Goal: Find specific fact: Find contact information

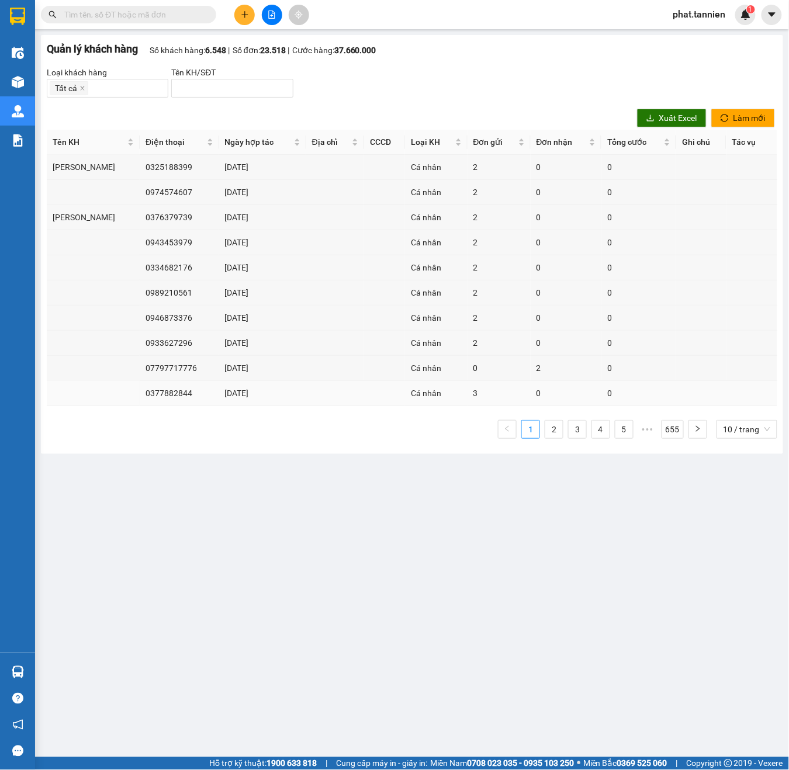
click at [140, 396] on td "0377882844" at bounding box center [179, 393] width 79 height 25
copy td "0377882844"
click at [150, 369] on td "07797717776" at bounding box center [179, 368] width 79 height 25
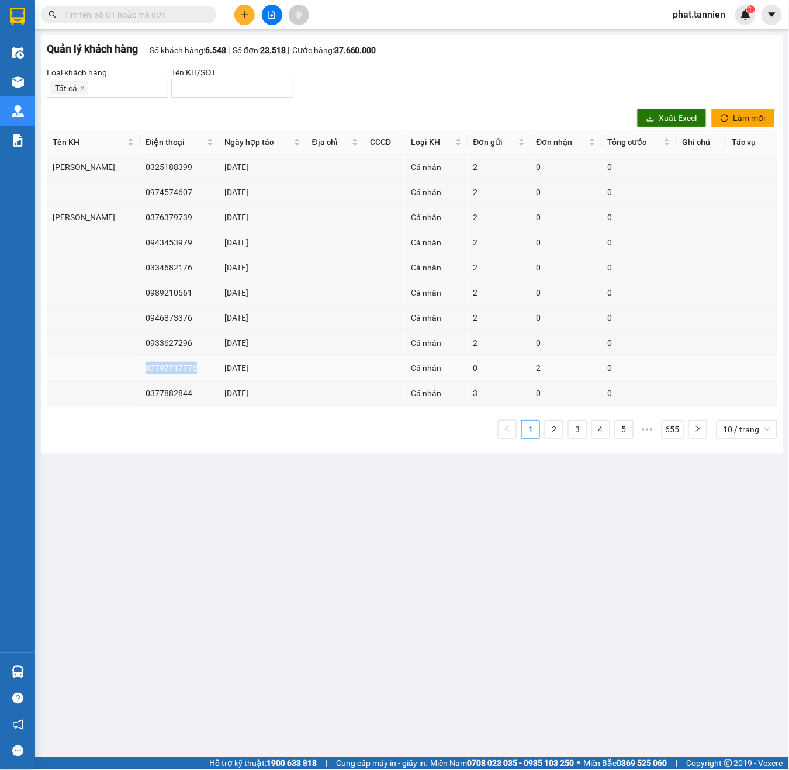
copy td "07797717776"
click at [633, 400] on div "0" at bounding box center [638, 393] width 63 height 13
click at [676, 431] on link "655" at bounding box center [672, 430] width 21 height 18
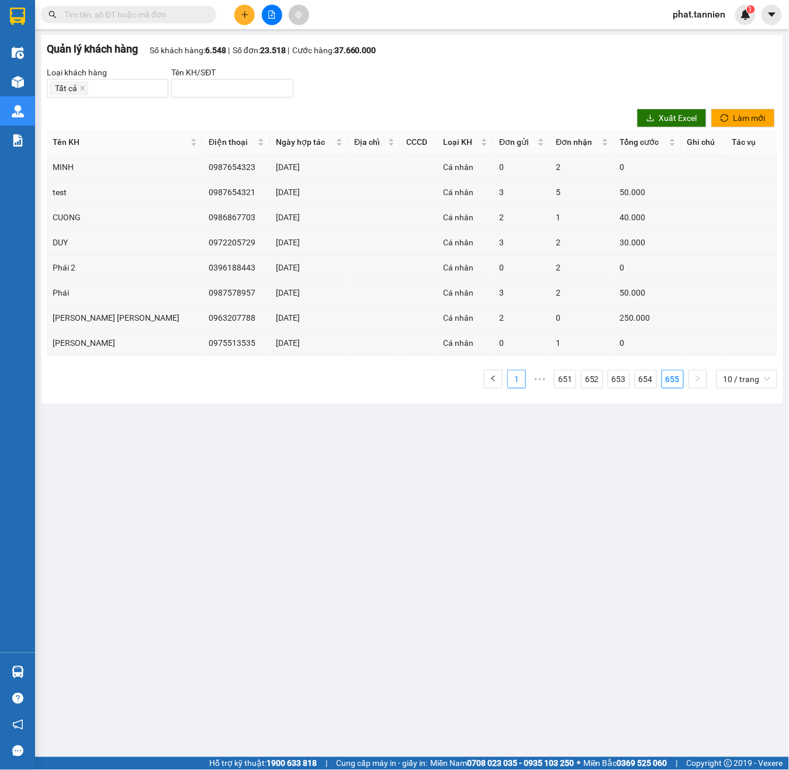
click at [519, 377] on link "1" at bounding box center [517, 379] width 18 height 18
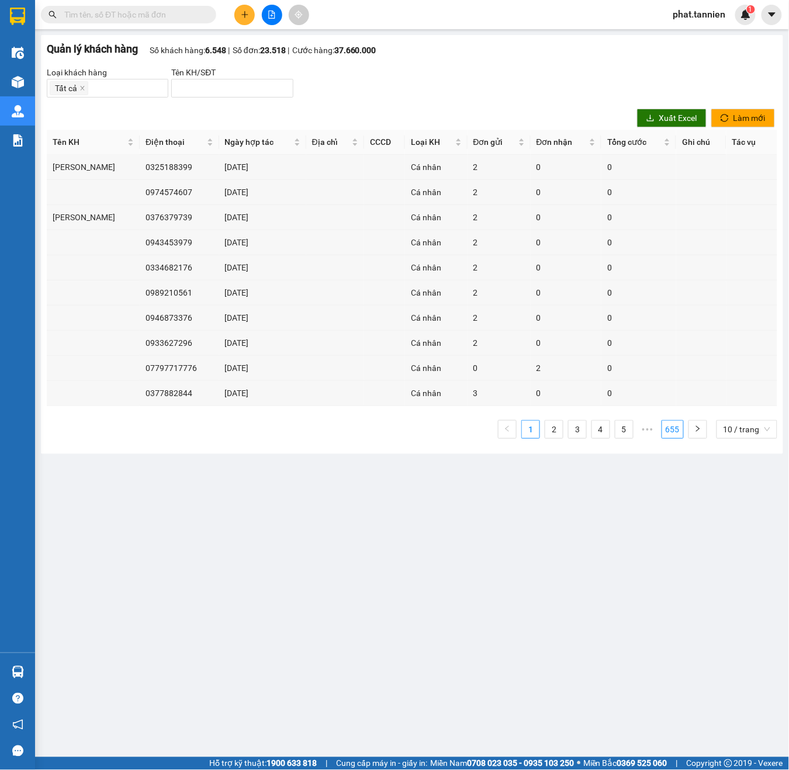
click at [676, 431] on link "655" at bounding box center [672, 430] width 21 height 18
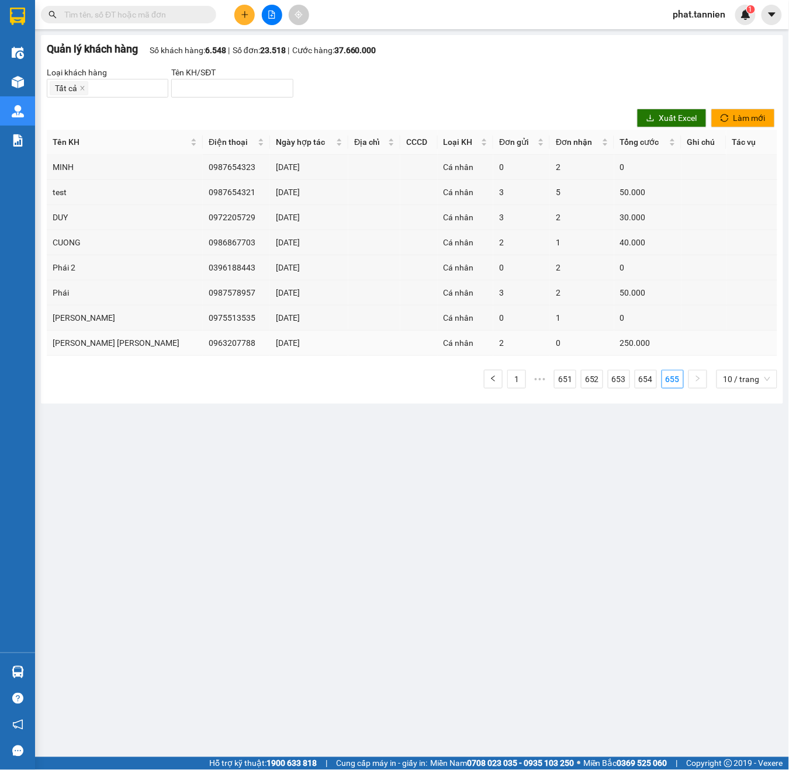
click at [203, 344] on td "0963207788" at bounding box center [236, 343] width 67 height 25
copy td "0963207788"
click at [203, 314] on td "0975513535" at bounding box center [236, 318] width 67 height 25
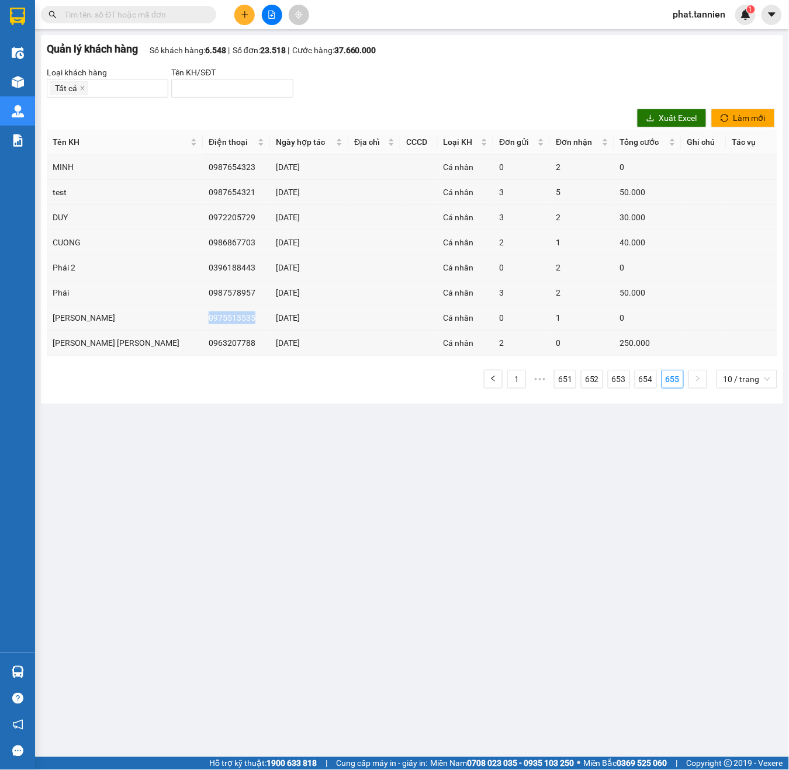
copy td "0975513535"
click at [203, 289] on td "0987578957" at bounding box center [236, 292] width 67 height 25
copy td "0987578957"
click at [203, 273] on td "0396188443" at bounding box center [236, 267] width 67 height 25
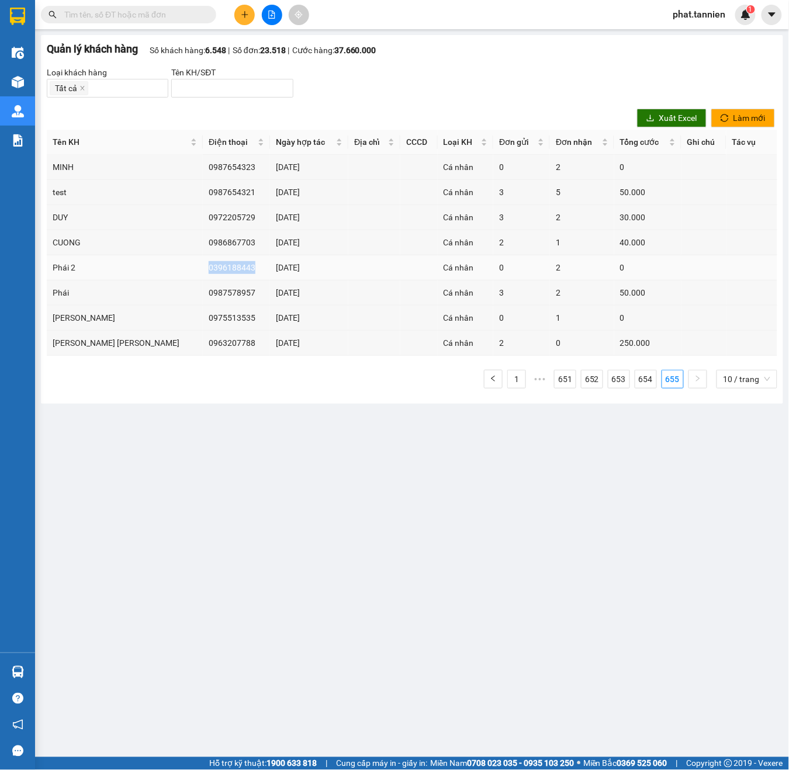
click at [203, 273] on td "0396188443" at bounding box center [236, 267] width 67 height 25
copy td "0396188443"
click at [203, 241] on td "0986867703" at bounding box center [236, 242] width 67 height 25
copy td "0986867703"
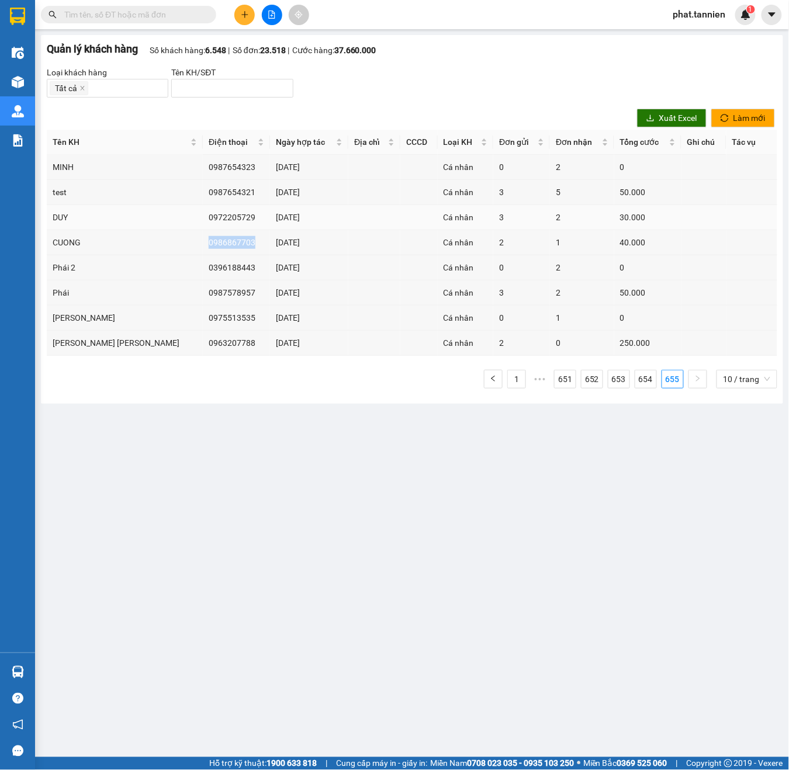
click at [203, 215] on td "0972205729" at bounding box center [236, 217] width 67 height 25
copy td "0972205729"
click at [203, 197] on td "0987654321" at bounding box center [236, 192] width 67 height 25
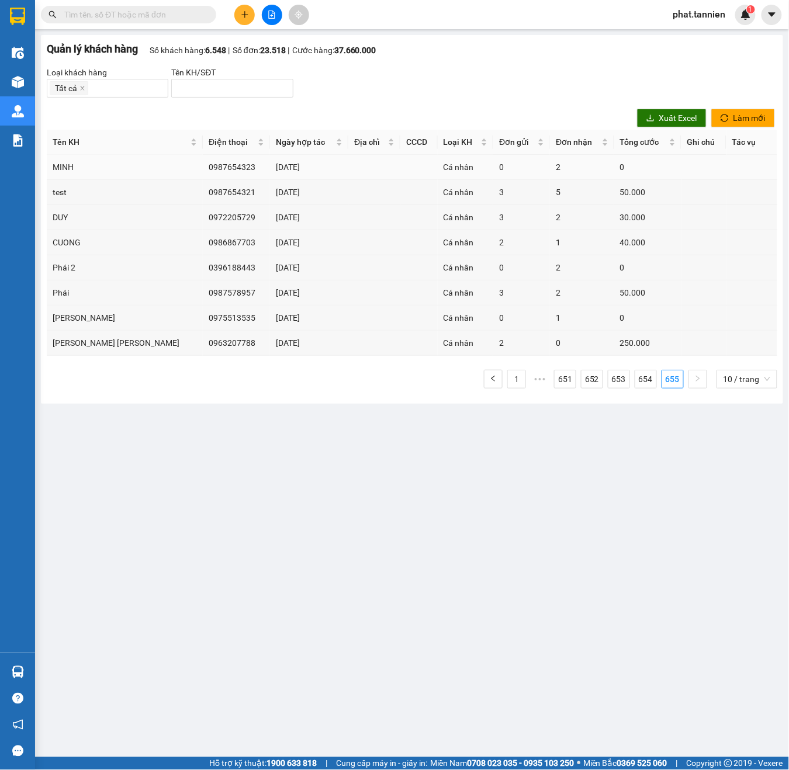
click at [203, 167] on td "0987654323" at bounding box center [236, 167] width 67 height 25
copy td "0987654323"
click at [650, 386] on link "654" at bounding box center [645, 379] width 21 height 18
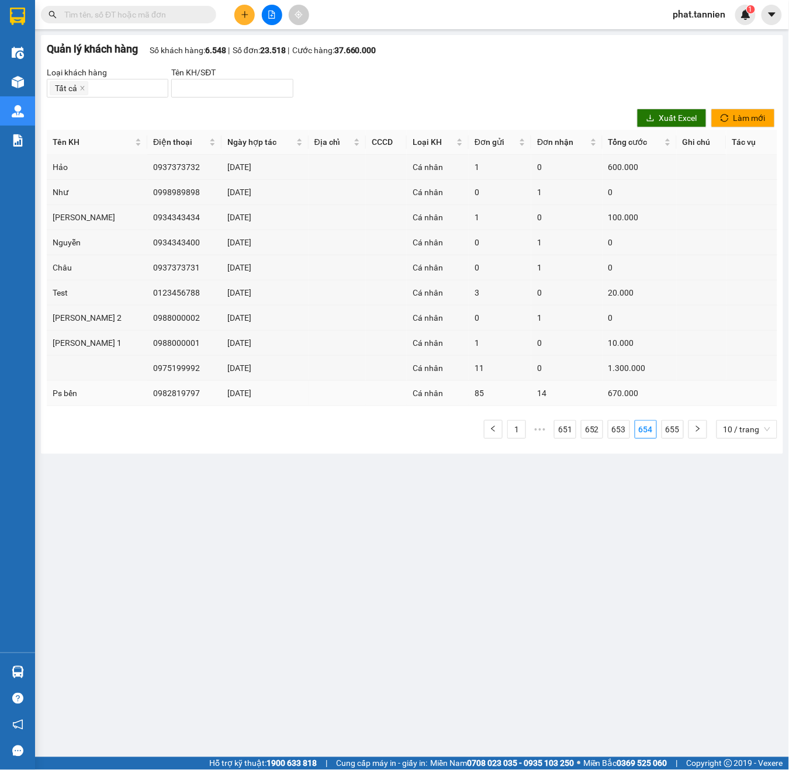
click at [147, 395] on td "0982819797" at bounding box center [184, 393] width 74 height 25
copy td "0982819797"
click at [147, 367] on td "0975199992" at bounding box center [184, 368] width 74 height 25
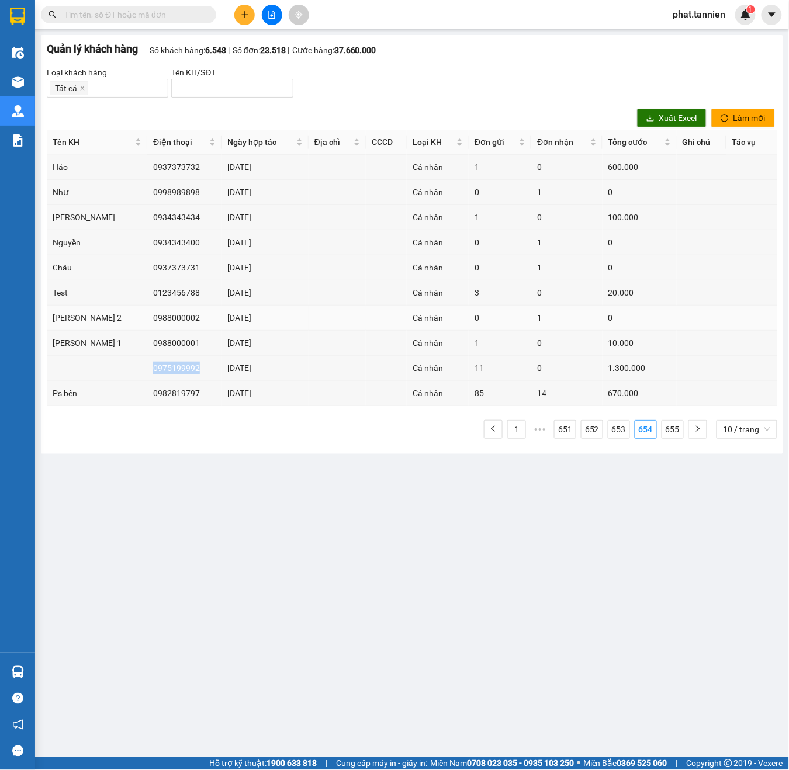
copy td "0975199992"
click at [147, 344] on td "0988000001" at bounding box center [184, 343] width 74 height 25
copy td "0988000001"
click at [148, 268] on td "0937373731" at bounding box center [184, 267] width 74 height 25
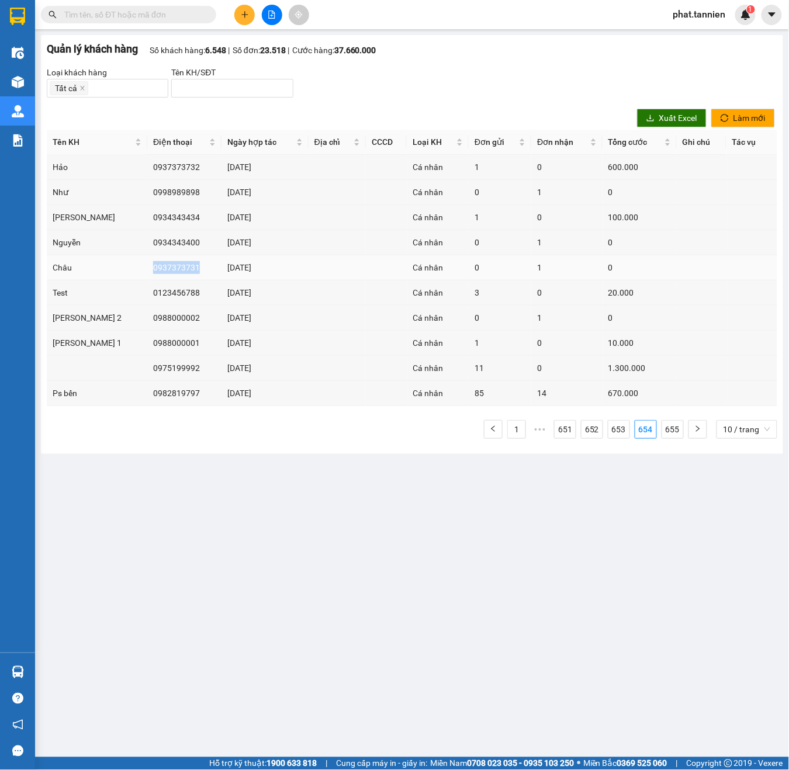
click at [148, 268] on td "0937373731" at bounding box center [184, 267] width 74 height 25
click at [147, 245] on td "0934343400" at bounding box center [184, 242] width 74 height 25
drag, startPoint x: 127, startPoint y: 245, endPoint x: 141, endPoint y: 244, distance: 13.5
click at [147, 245] on td "0934343400" at bounding box center [184, 242] width 74 height 25
click at [147, 221] on td "0934343434" at bounding box center [184, 217] width 74 height 25
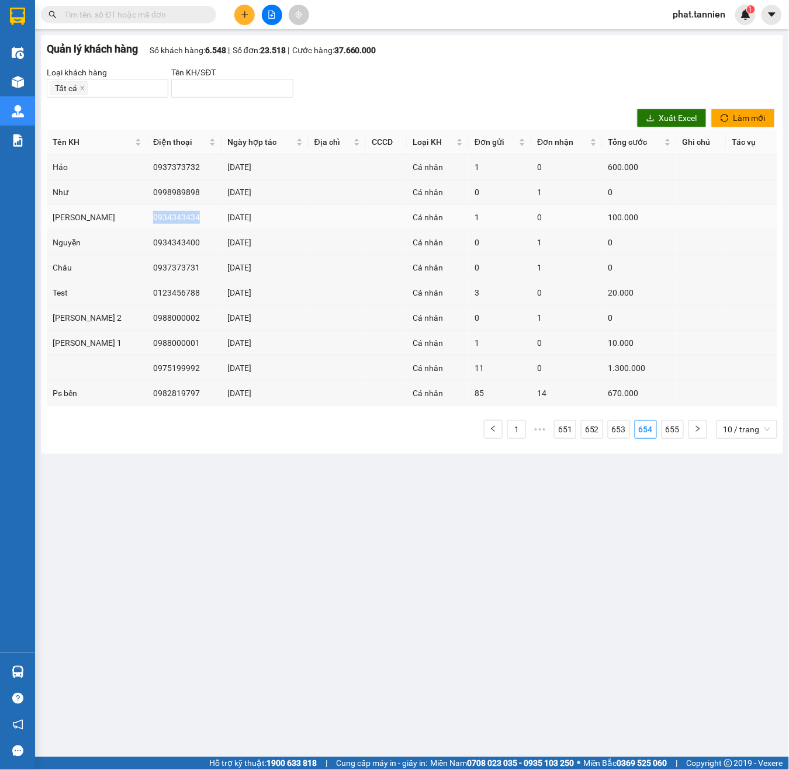
click at [147, 221] on td "0934343434" at bounding box center [184, 217] width 74 height 25
click at [151, 195] on td "0998989898" at bounding box center [184, 192] width 74 height 25
click at [147, 195] on td "0998989898" at bounding box center [184, 192] width 74 height 25
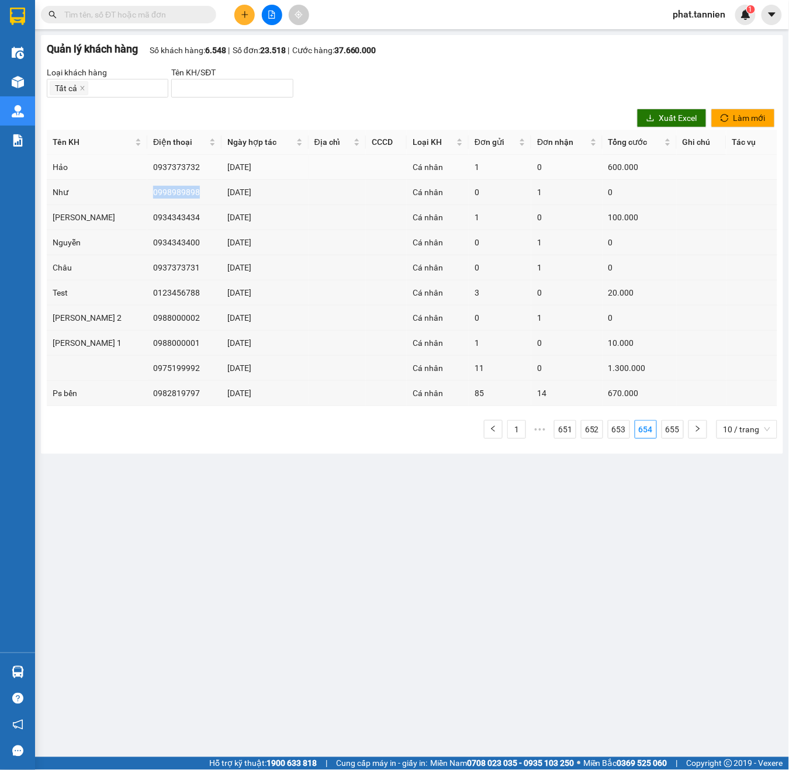
click at [147, 166] on td "0937373732" at bounding box center [184, 167] width 74 height 25
drag, startPoint x: 625, startPoint y: 428, endPoint x: 641, endPoint y: 426, distance: 15.9
click at [625, 430] on link "653" at bounding box center [618, 430] width 21 height 18
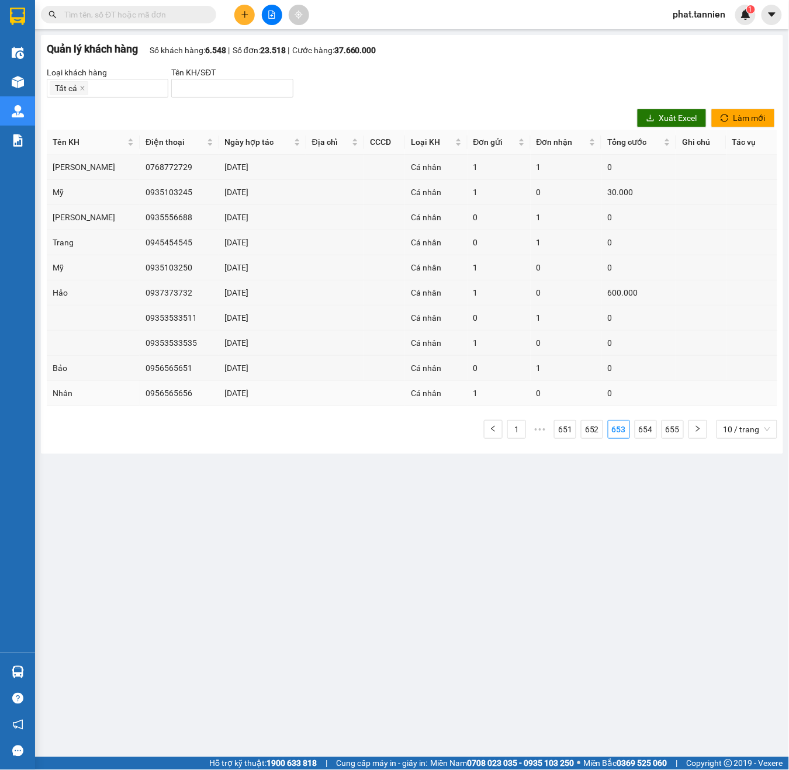
click at [140, 396] on td "0956565656" at bounding box center [179, 393] width 79 height 25
drag, startPoint x: 138, startPoint y: 396, endPoint x: 188, endPoint y: 374, distance: 54.7
click at [140, 396] on td "0956565656" at bounding box center [179, 393] width 79 height 25
click at [140, 369] on td "0956565651" at bounding box center [179, 368] width 79 height 25
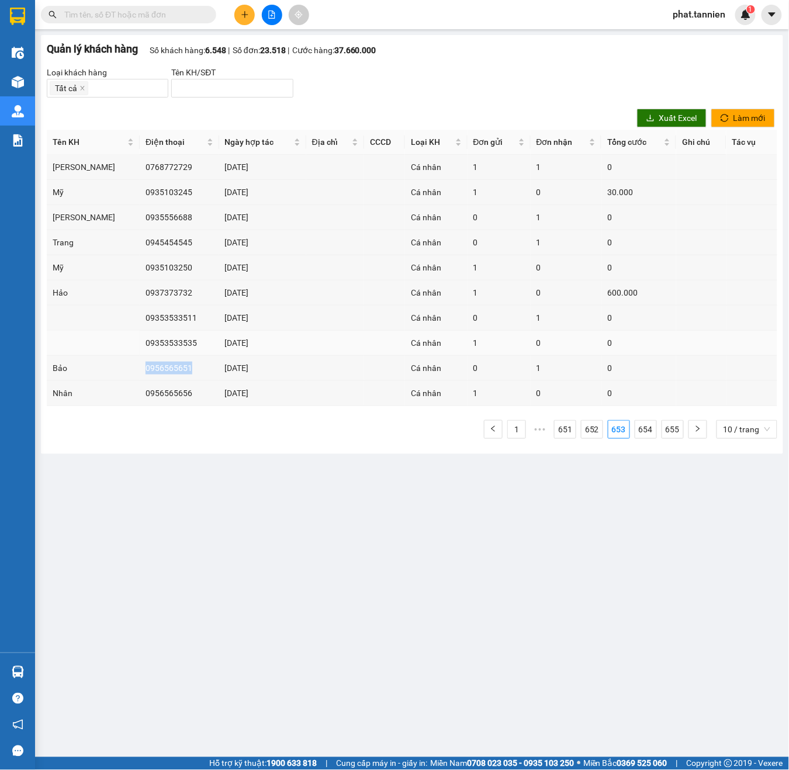
click at [140, 342] on td "09353533535" at bounding box center [179, 343] width 79 height 25
click at [140, 316] on td "09353533511" at bounding box center [179, 318] width 79 height 25
drag, startPoint x: 130, startPoint y: 316, endPoint x: 138, endPoint y: 312, distance: 9.1
click at [140, 316] on td "09353533511" at bounding box center [179, 318] width 79 height 25
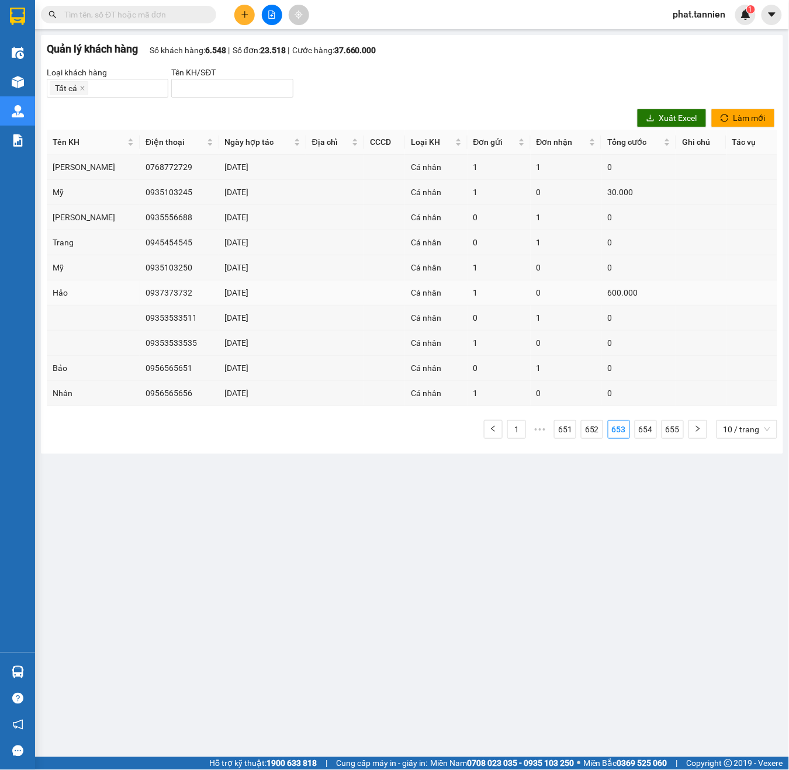
click at [140, 290] on td "0937373732" at bounding box center [179, 292] width 79 height 25
click at [141, 266] on td "0935103250" at bounding box center [179, 267] width 79 height 25
click at [140, 239] on td "0945454545" at bounding box center [179, 242] width 79 height 25
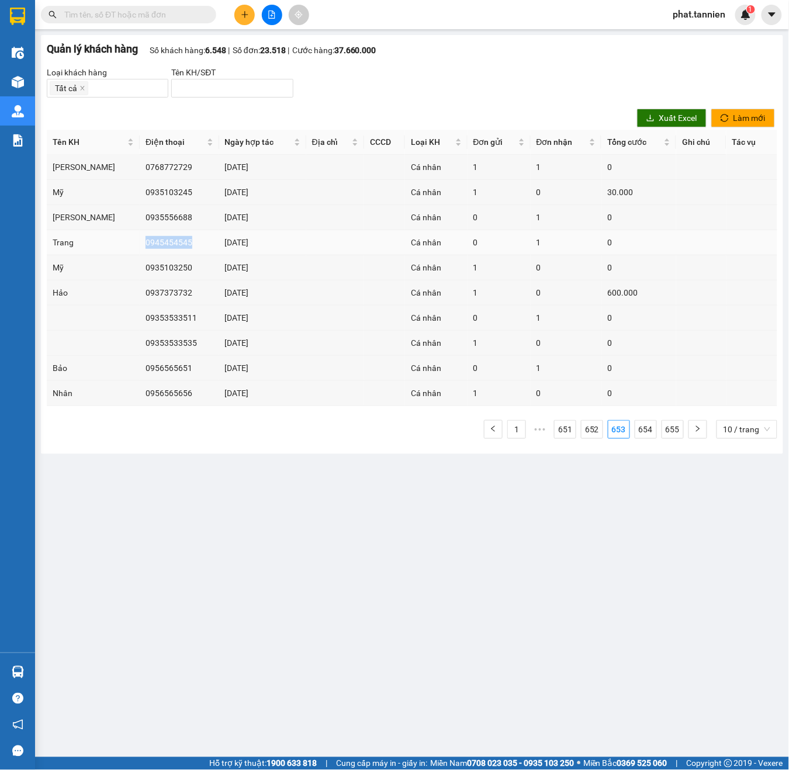
click at [140, 239] on td "0945454545" at bounding box center [179, 242] width 79 height 25
click at [140, 220] on td "0935556688" at bounding box center [179, 217] width 79 height 25
click at [151, 189] on td "0935103245" at bounding box center [179, 192] width 79 height 25
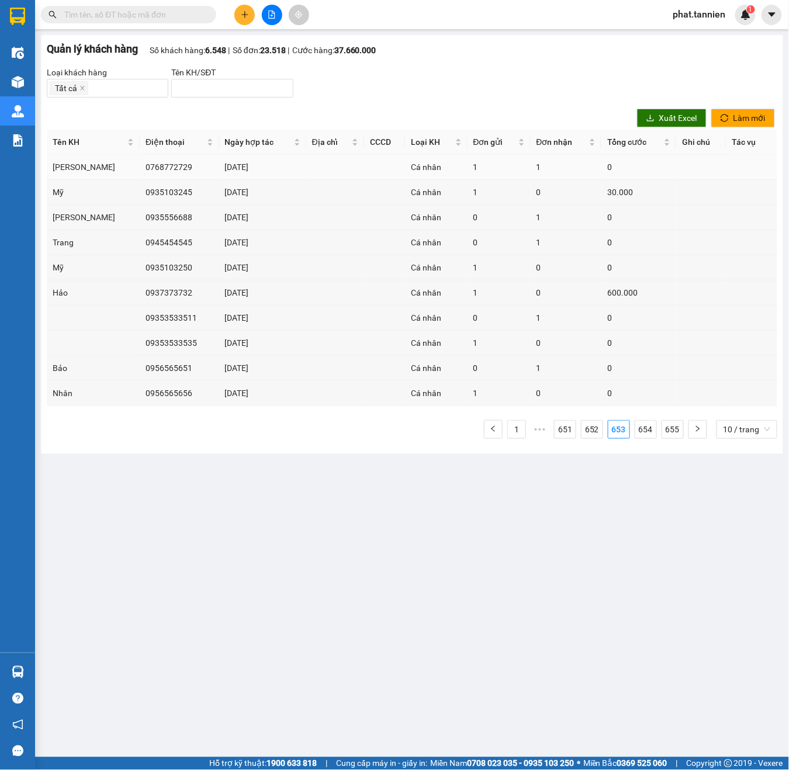
click at [140, 162] on td "0768772729" at bounding box center [179, 167] width 79 height 25
click at [514, 438] on link "1" at bounding box center [517, 430] width 18 height 18
click at [140, 189] on td "0974574607" at bounding box center [179, 192] width 79 height 25
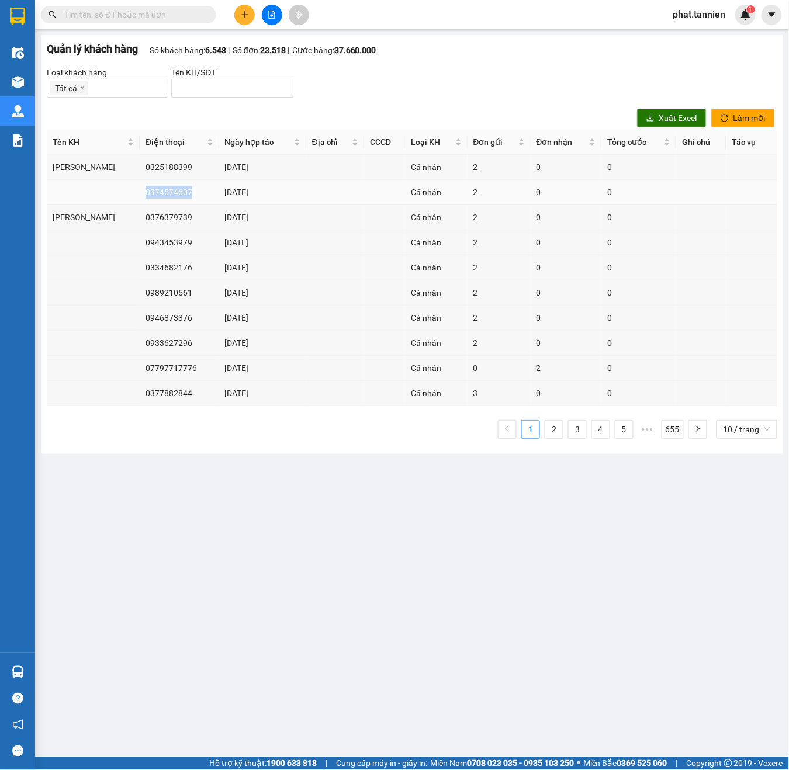
click at [140, 189] on td "0974574607" at bounding box center [179, 192] width 79 height 25
click at [667, 435] on link "655" at bounding box center [672, 430] width 21 height 18
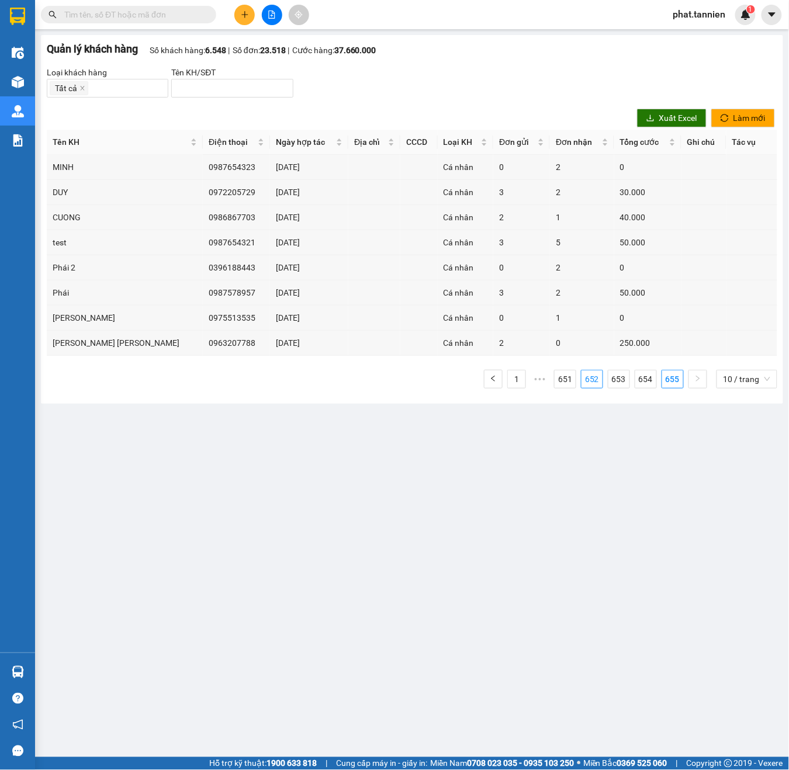
click at [594, 380] on link "652" at bounding box center [591, 379] width 21 height 18
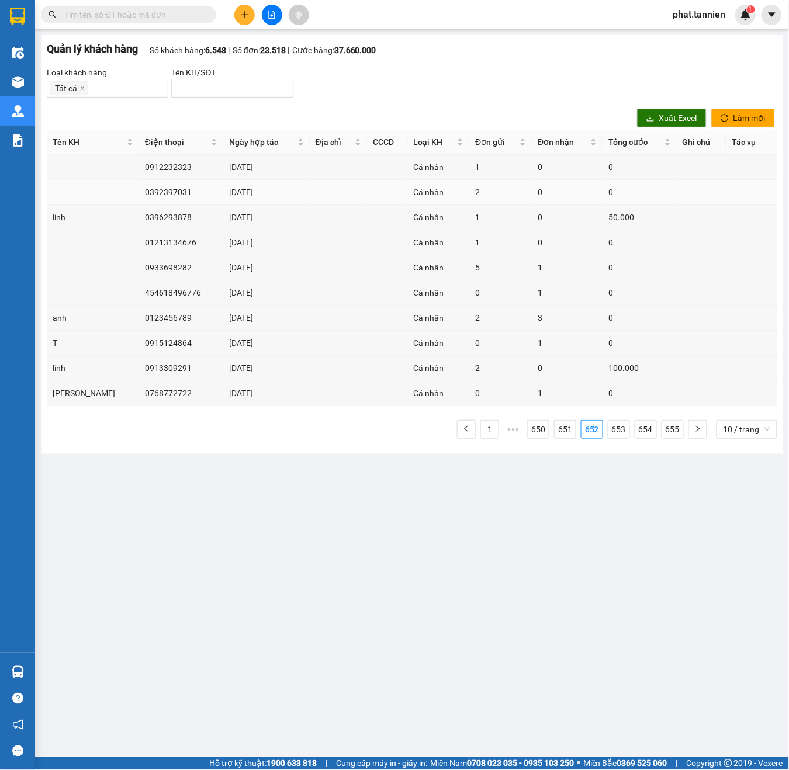
click at [139, 188] on td "0392397031" at bounding box center [181, 192] width 84 height 25
click at [150, 192] on td "0392397031" at bounding box center [181, 192] width 84 height 25
click at [139, 167] on td "0912232323" at bounding box center [181, 167] width 84 height 25
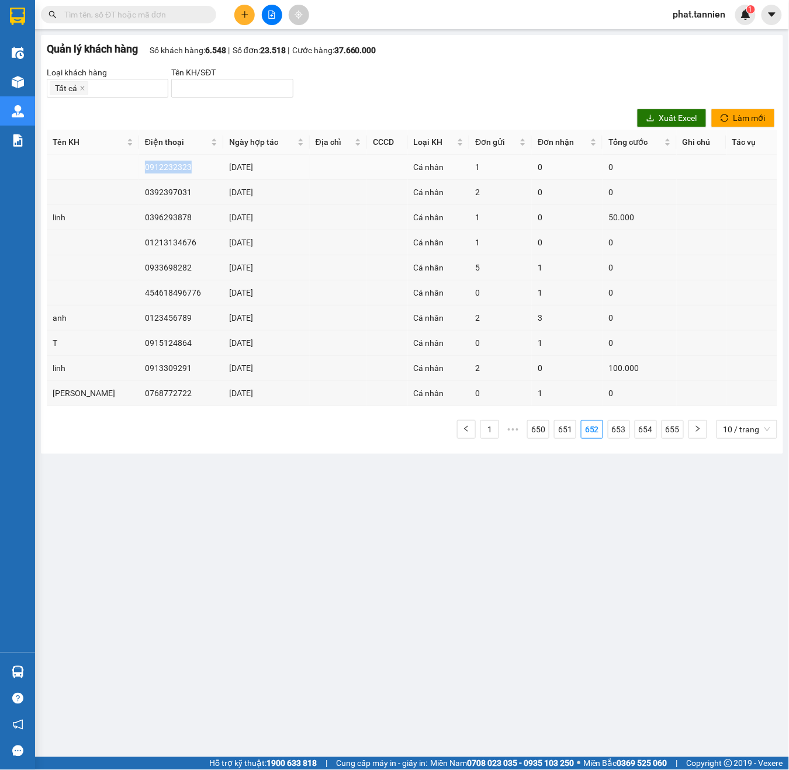
click at [139, 167] on td "0912232323" at bounding box center [181, 167] width 84 height 25
drag, startPoint x: 566, startPoint y: 438, endPoint x: 557, endPoint y: 433, distance: 9.7
click at [566, 438] on link "651" at bounding box center [564, 430] width 21 height 18
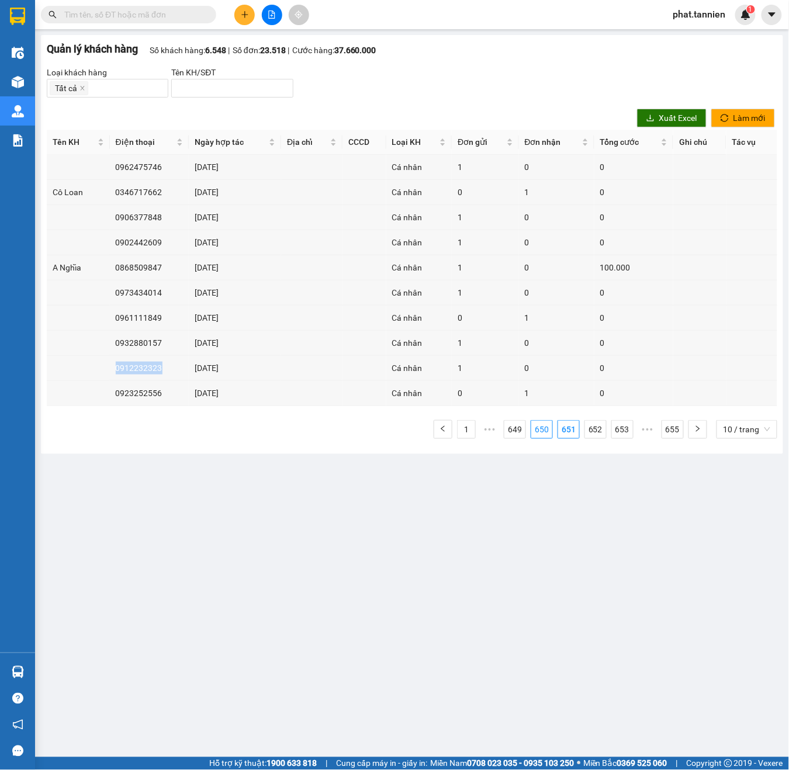
click at [538, 430] on link "650" at bounding box center [541, 430] width 21 height 18
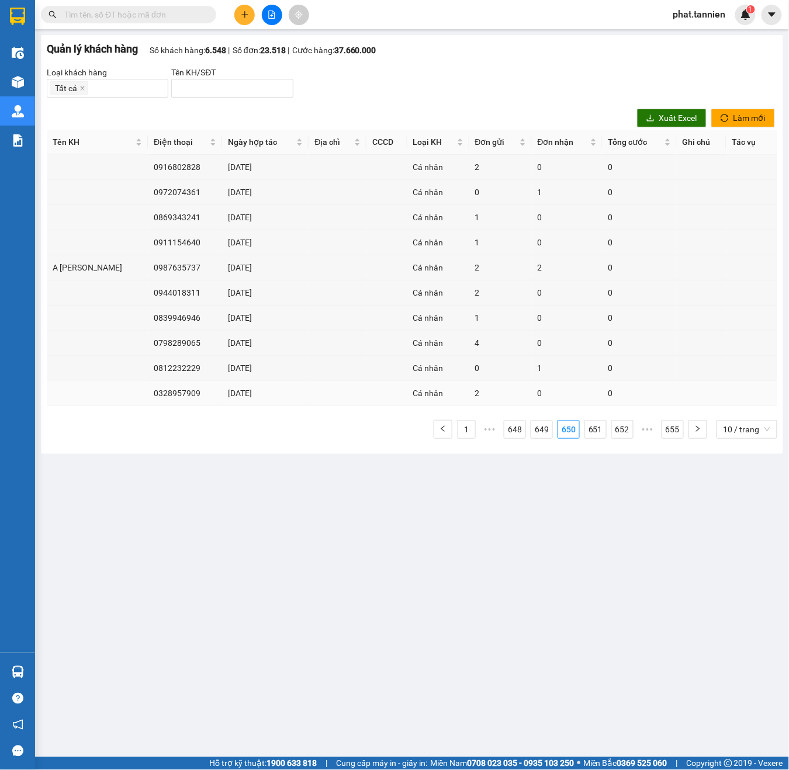
click at [148, 398] on td "0328957909" at bounding box center [185, 393] width 74 height 25
click at [148, 367] on td "0812232229" at bounding box center [185, 368] width 74 height 25
click at [148, 344] on td "0798289065" at bounding box center [185, 343] width 74 height 25
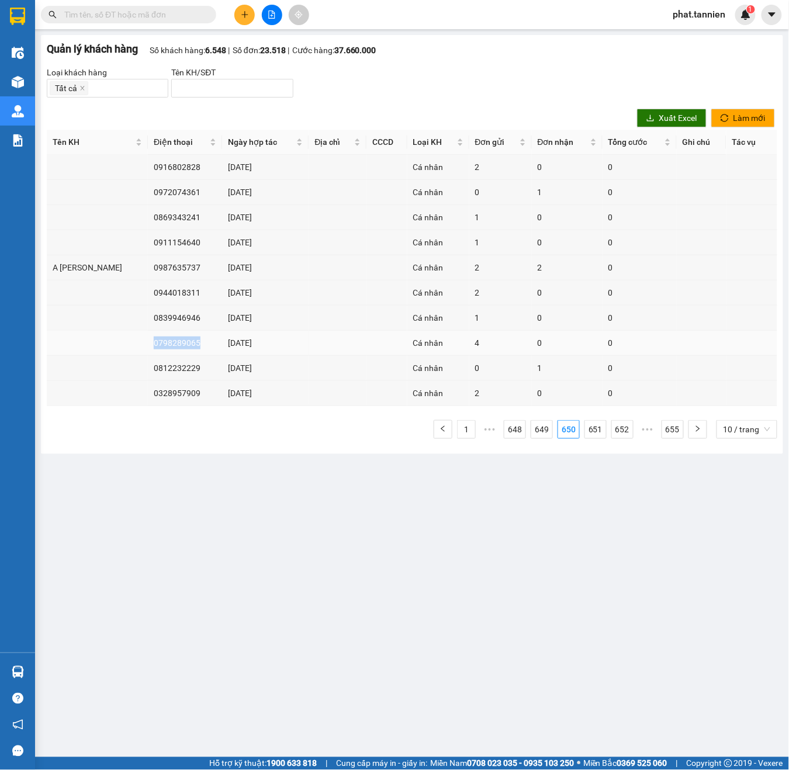
click at [148, 344] on td "0798289065" at bounding box center [185, 343] width 74 height 25
click at [150, 317] on td "0839946946" at bounding box center [185, 318] width 74 height 25
click at [148, 293] on td "0944018311" at bounding box center [185, 292] width 74 height 25
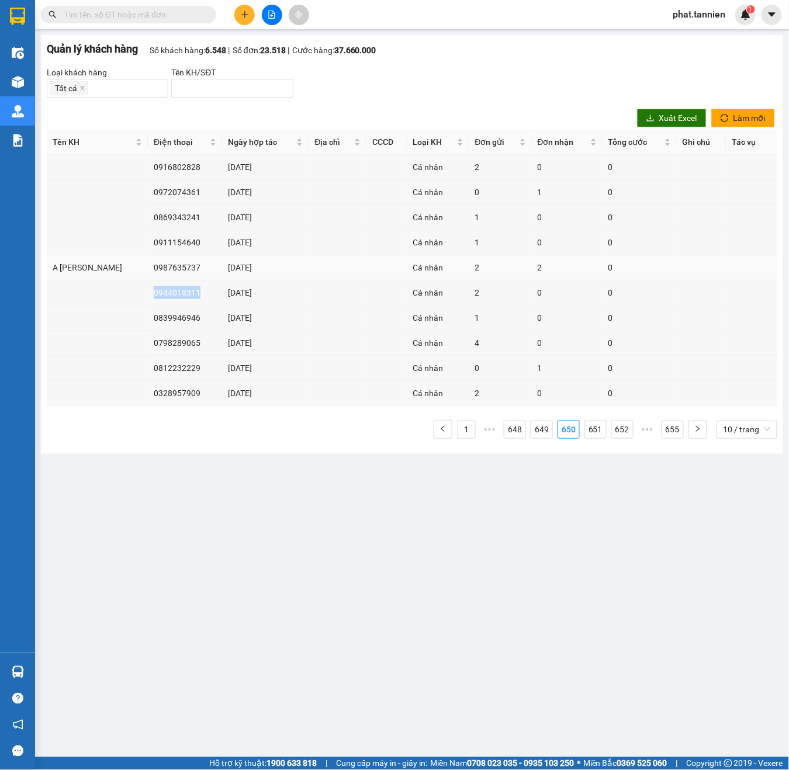
click at [150, 263] on td "0987635737" at bounding box center [185, 267] width 74 height 25
click at [148, 245] on td "0911154640" at bounding box center [185, 242] width 74 height 25
click at [148, 220] on td "0869343241" at bounding box center [185, 217] width 74 height 25
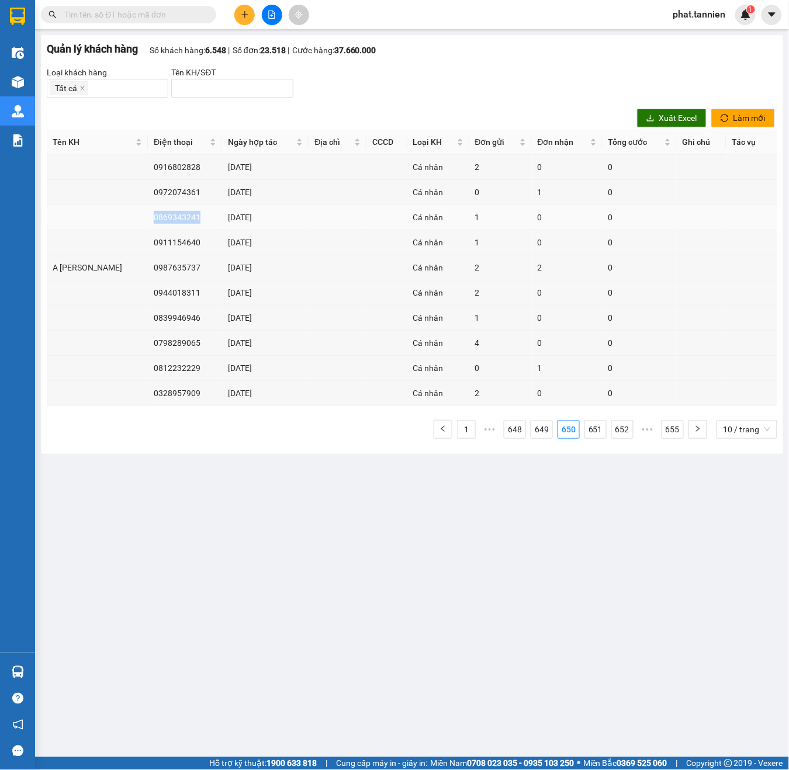
click at [148, 220] on td "0869343241" at bounding box center [185, 217] width 74 height 25
click at [148, 185] on td "0972074361" at bounding box center [185, 192] width 74 height 25
click at [148, 187] on td "0972074361" at bounding box center [185, 192] width 74 height 25
click at [148, 190] on td "0972074361" at bounding box center [185, 192] width 74 height 25
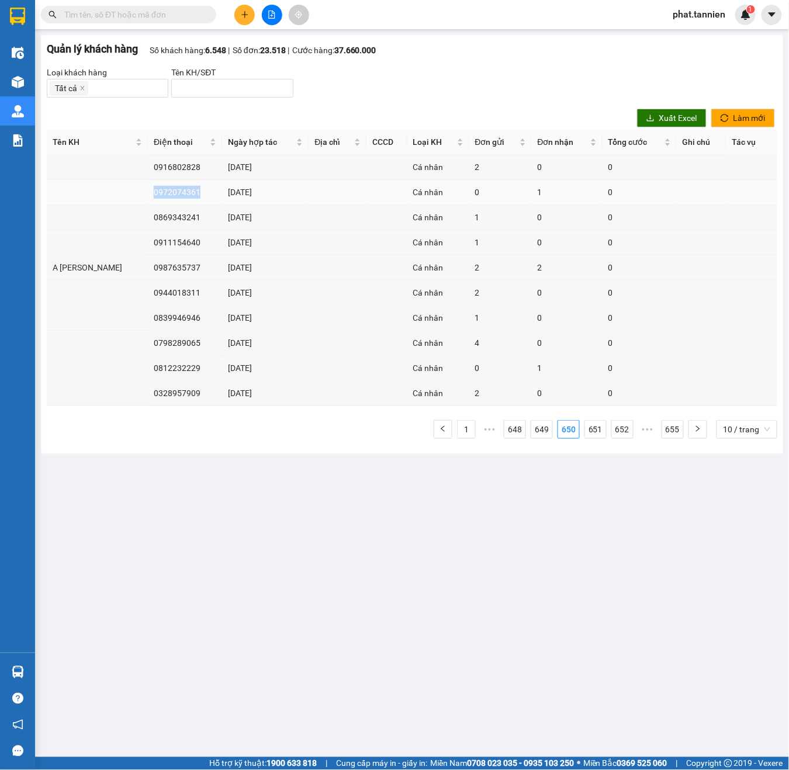
click at [148, 190] on td "0972074361" at bounding box center [185, 192] width 74 height 25
click at [148, 162] on td "0916802828" at bounding box center [185, 167] width 74 height 25
click at [550, 435] on link "649" at bounding box center [541, 430] width 21 height 18
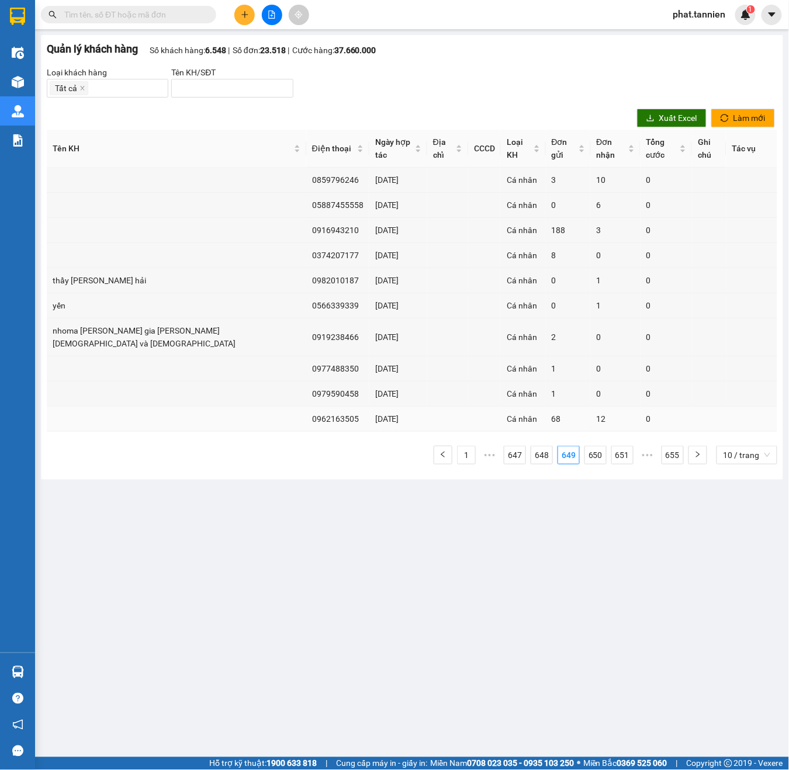
click at [306, 407] on td "0962163505" at bounding box center [337, 419] width 63 height 25
click at [306, 381] on td "0979590458" at bounding box center [337, 393] width 63 height 25
click at [306, 356] on td "0977488350" at bounding box center [337, 368] width 63 height 25
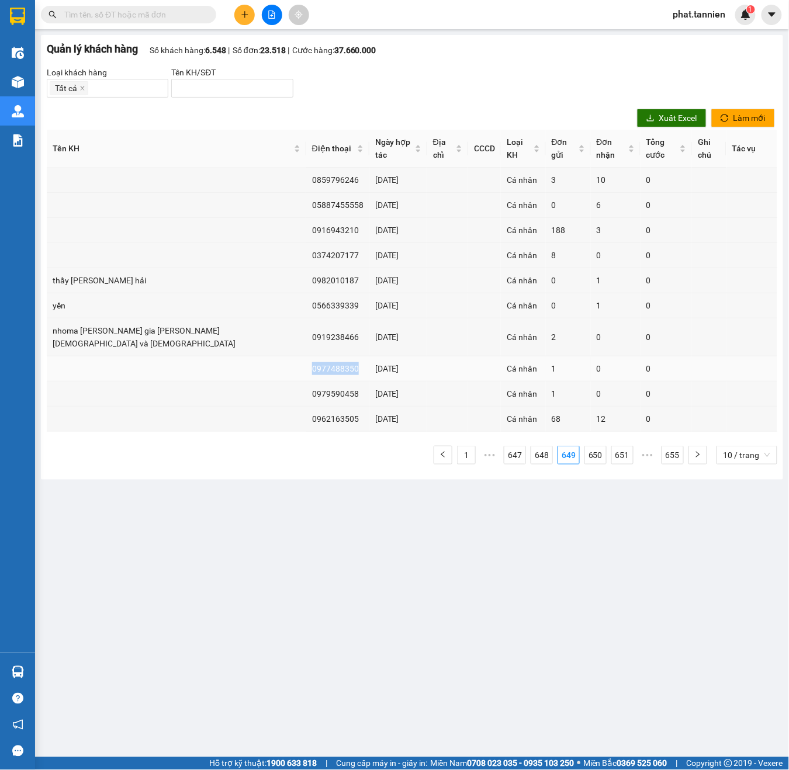
click at [306, 356] on td "0977488350" at bounding box center [337, 368] width 63 height 25
click at [306, 321] on td "0919238466" at bounding box center [337, 337] width 63 height 38
click at [306, 293] on td "0566339339" at bounding box center [337, 305] width 63 height 25
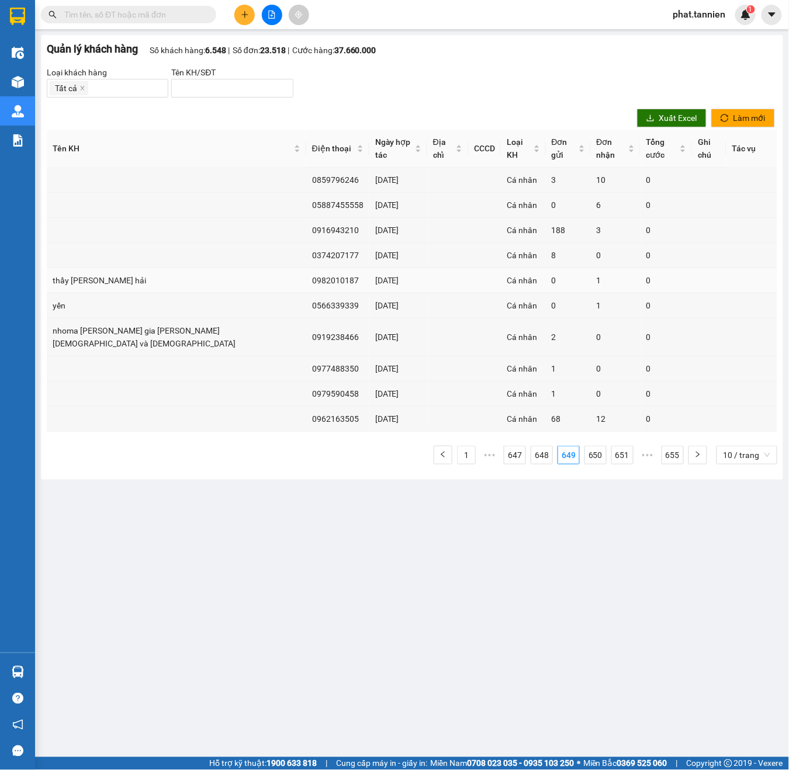
click at [306, 269] on td "0982010187" at bounding box center [337, 280] width 63 height 25
click at [306, 243] on td "0374207177" at bounding box center [337, 255] width 63 height 25
click at [306, 248] on td "0374207177" at bounding box center [337, 255] width 63 height 25
